Goal: Task Accomplishment & Management: Use online tool/utility

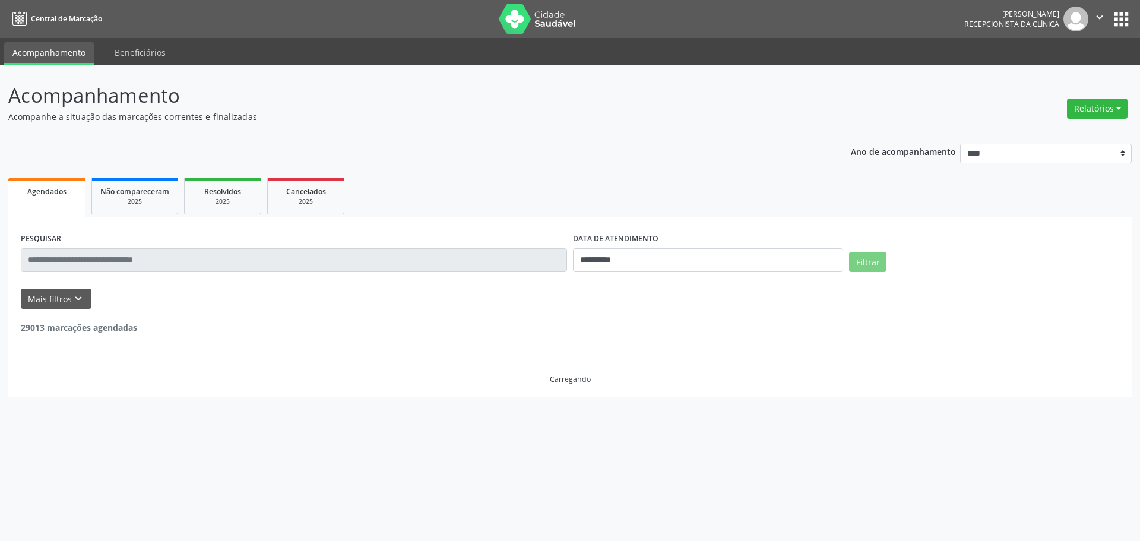
click at [1093, 106] on button "Relatórios" at bounding box center [1097, 109] width 61 height 20
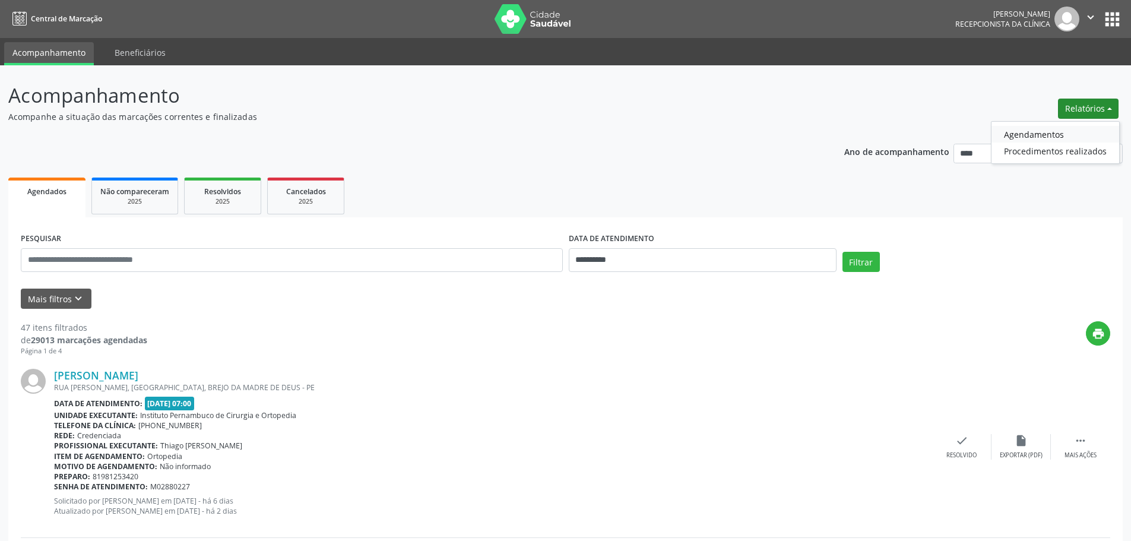
click at [1057, 132] on link "Agendamentos" at bounding box center [1055, 134] width 128 height 17
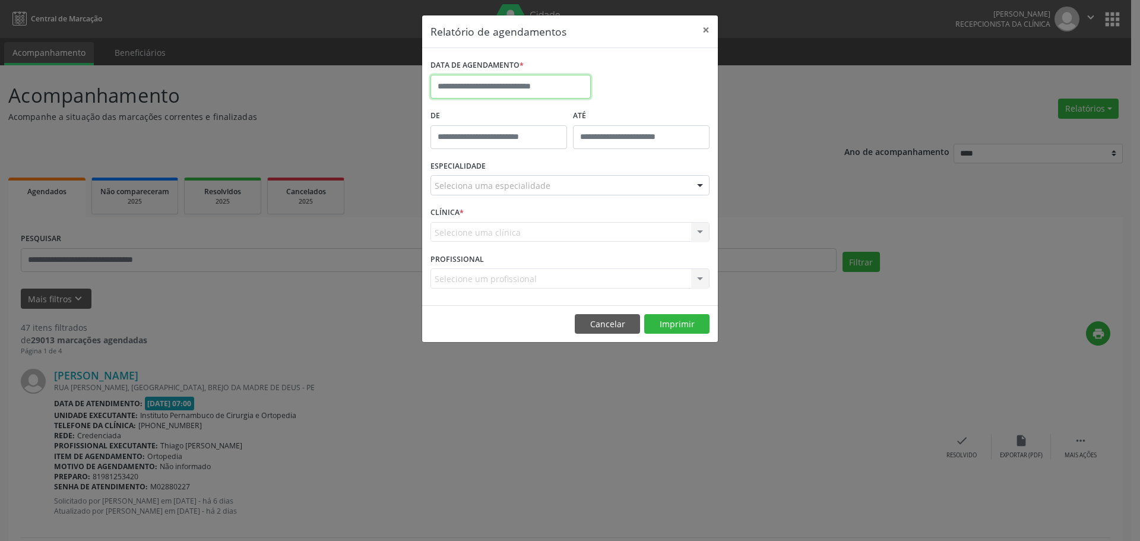
click at [552, 85] on input "text" at bounding box center [510, 87] width 160 height 24
click at [549, 224] on span "21" at bounding box center [547, 219] width 23 height 23
type input "**********"
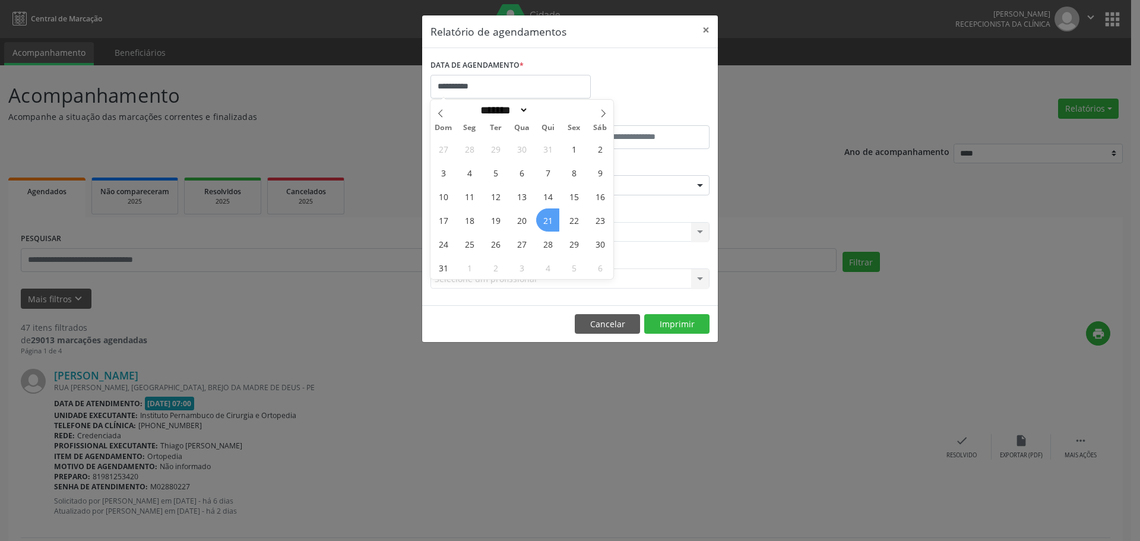
click at [553, 224] on span "21" at bounding box center [547, 219] width 23 height 23
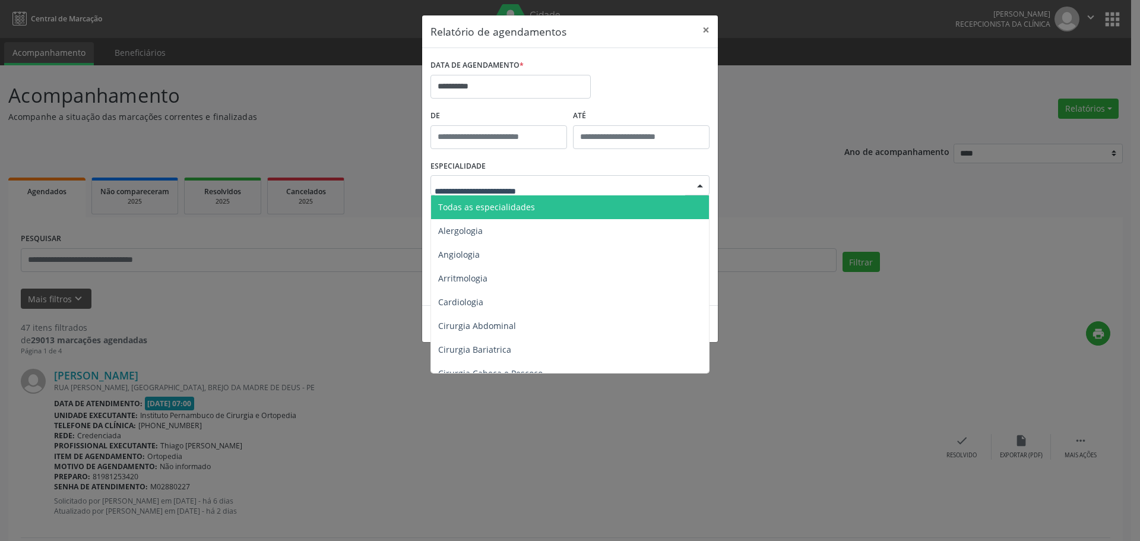
click at [587, 188] on div at bounding box center [569, 185] width 279 height 20
click at [564, 205] on span "Todas as especialidades" at bounding box center [571, 207] width 280 height 24
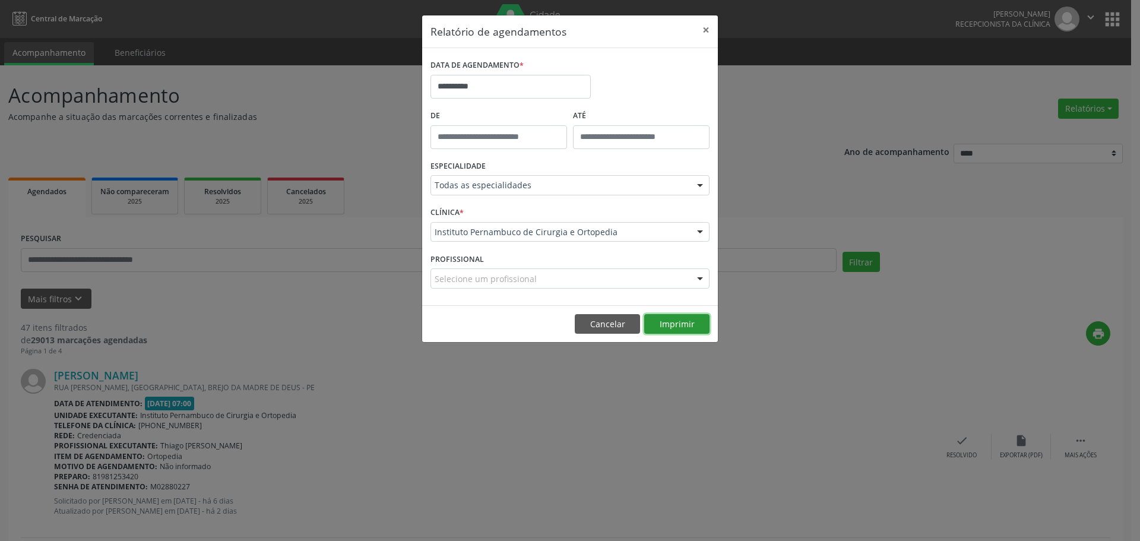
click at [702, 324] on button "Imprimir" at bounding box center [676, 324] width 65 height 20
